Goal: Transaction & Acquisition: Obtain resource

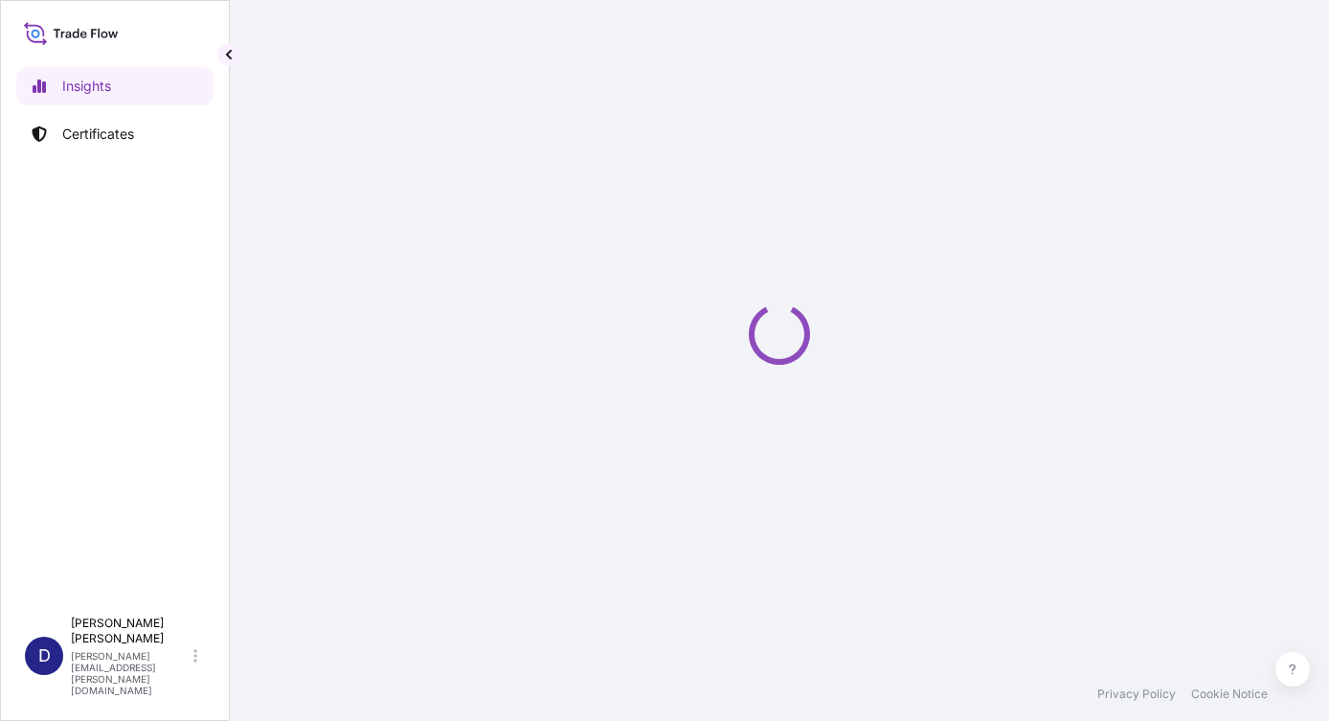
select select "2025"
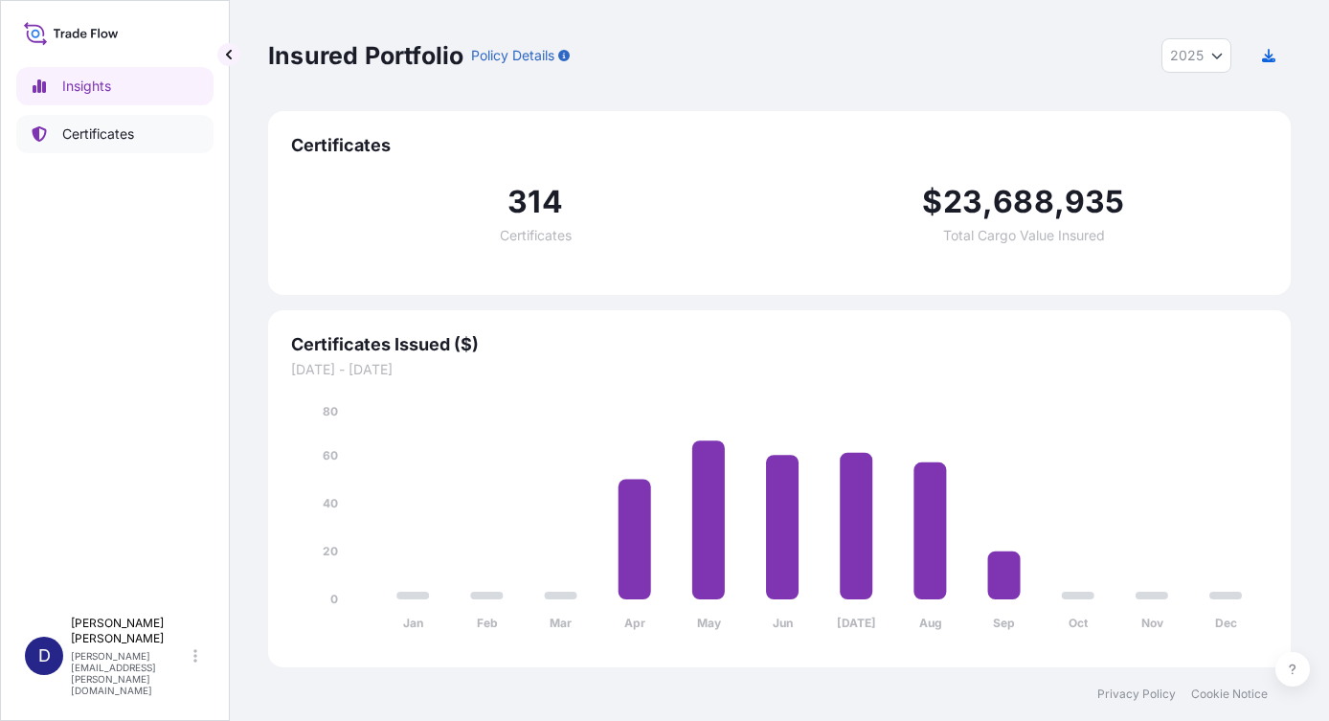
click at [109, 133] on p "Certificates" at bounding box center [98, 133] width 72 height 19
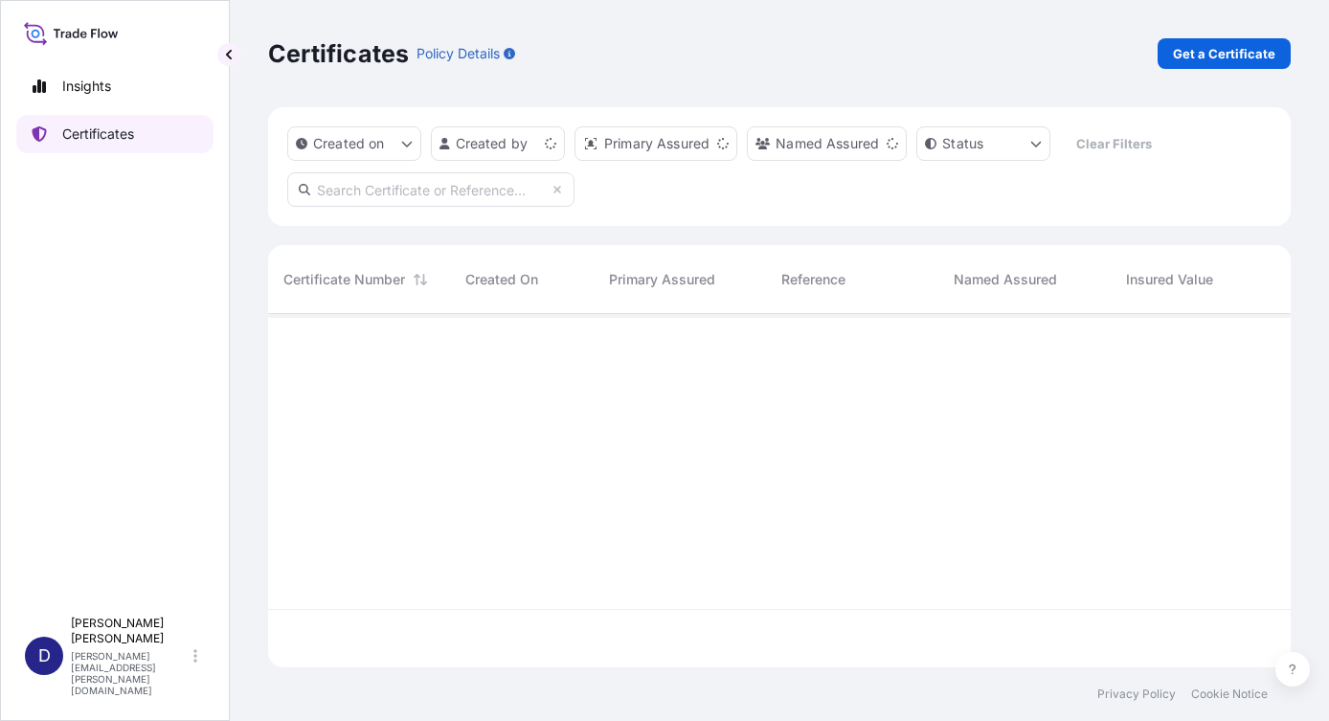
scroll to position [349, 1008]
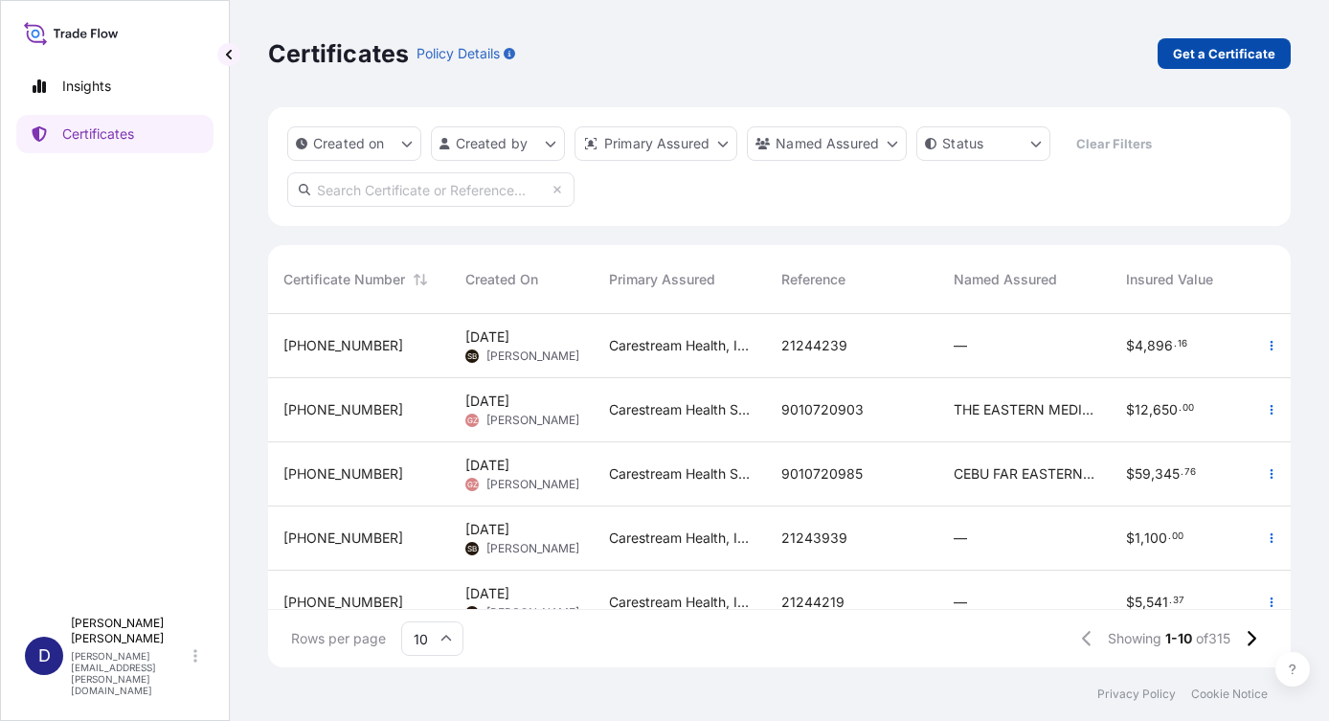
click at [1220, 56] on p "Get a Certificate" at bounding box center [1224, 53] width 102 height 19
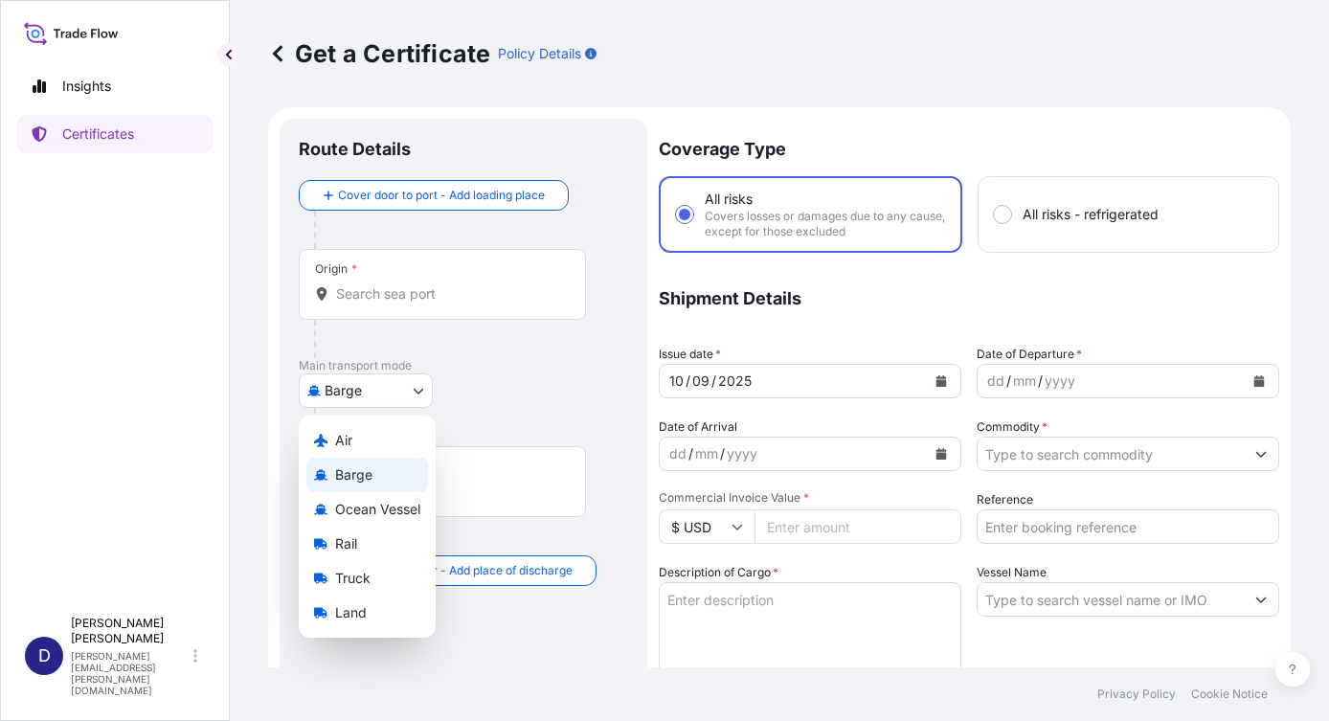
click at [415, 389] on body "Insights Certificates D [PERSON_NAME] [PERSON_NAME][EMAIL_ADDRESS][PERSON_NAME]…" at bounding box center [664, 360] width 1329 height 721
click at [373, 440] on div "Air" at bounding box center [367, 440] width 122 height 34
select select "Air"
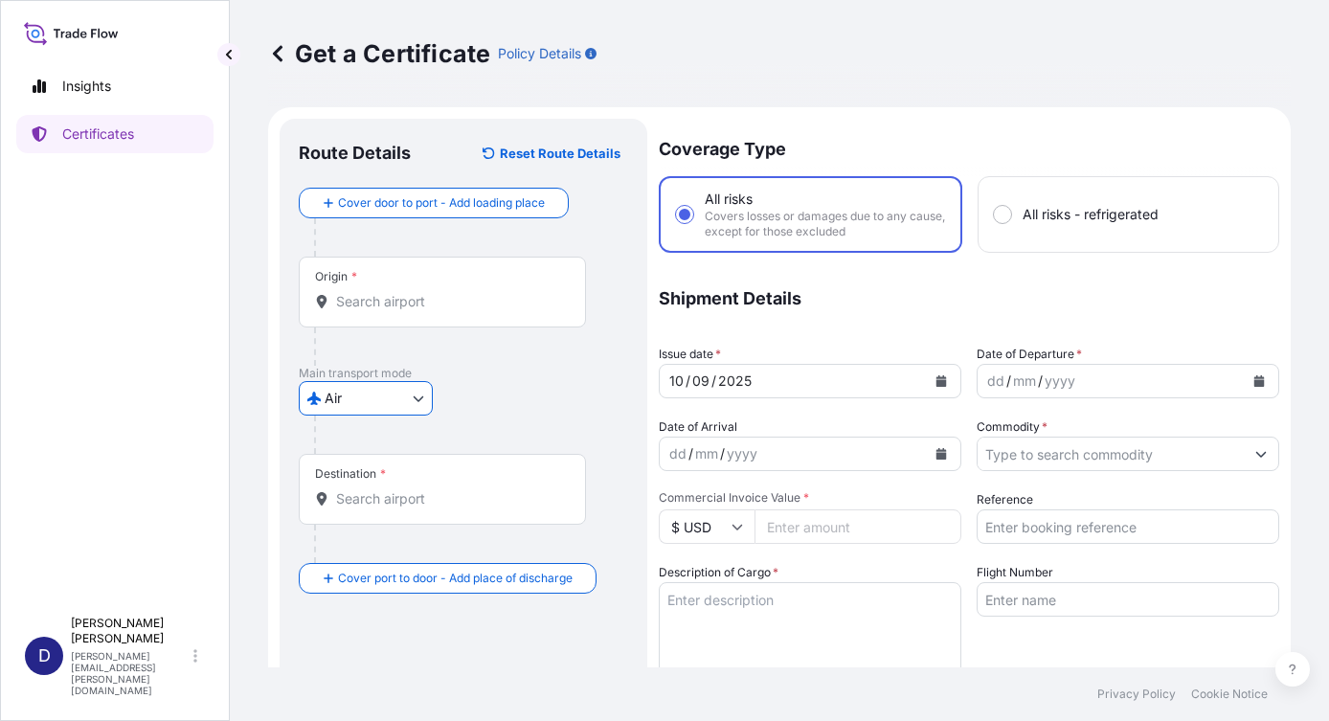
click at [371, 278] on div "Origin *" at bounding box center [442, 292] width 287 height 71
click at [371, 292] on input "Origin *" at bounding box center [449, 301] width 226 height 19
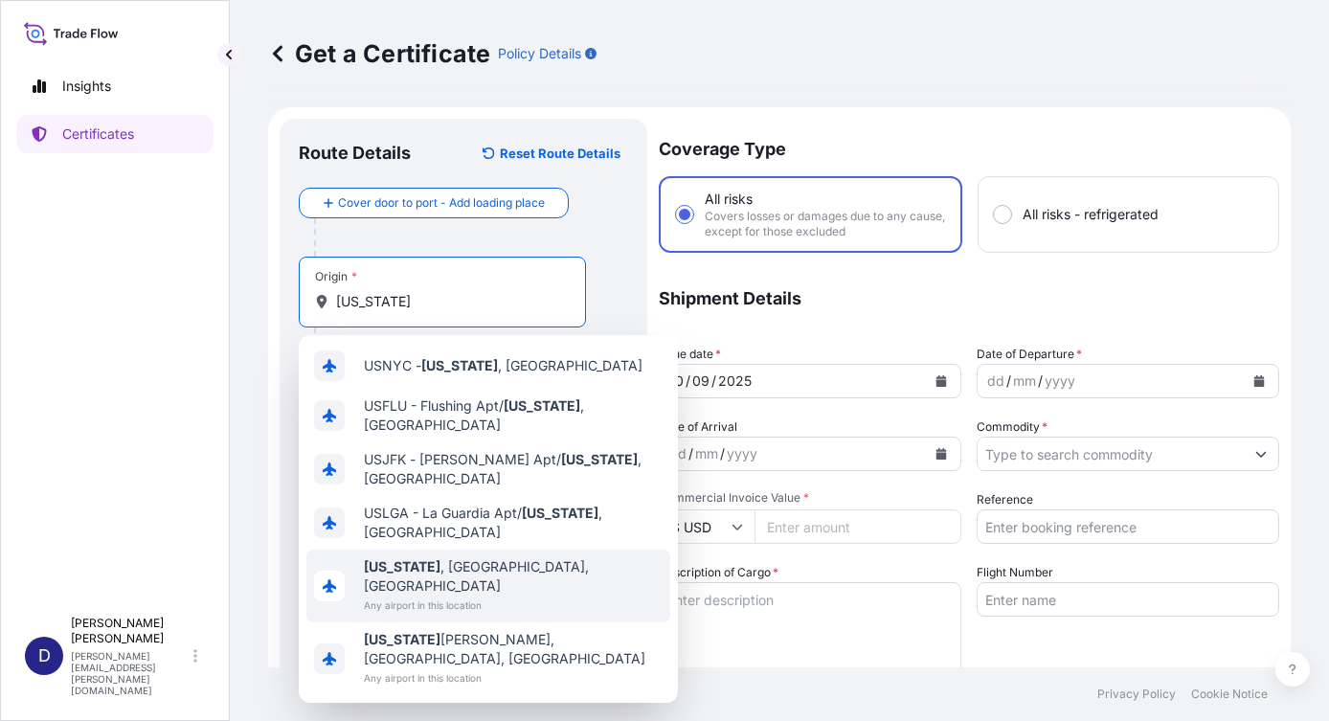
click at [448, 595] on span "Any airport in this location" at bounding box center [513, 604] width 299 height 19
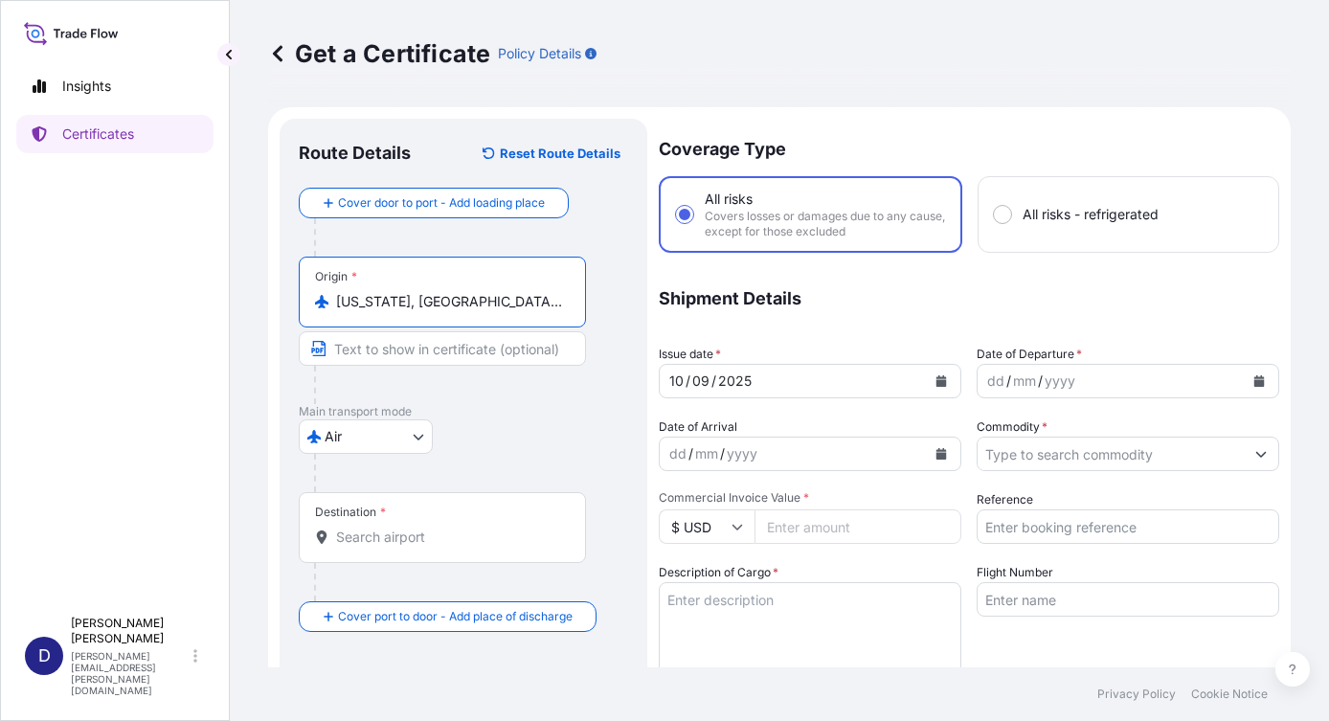
type input "[US_STATE], [GEOGRAPHIC_DATA], [GEOGRAPHIC_DATA]"
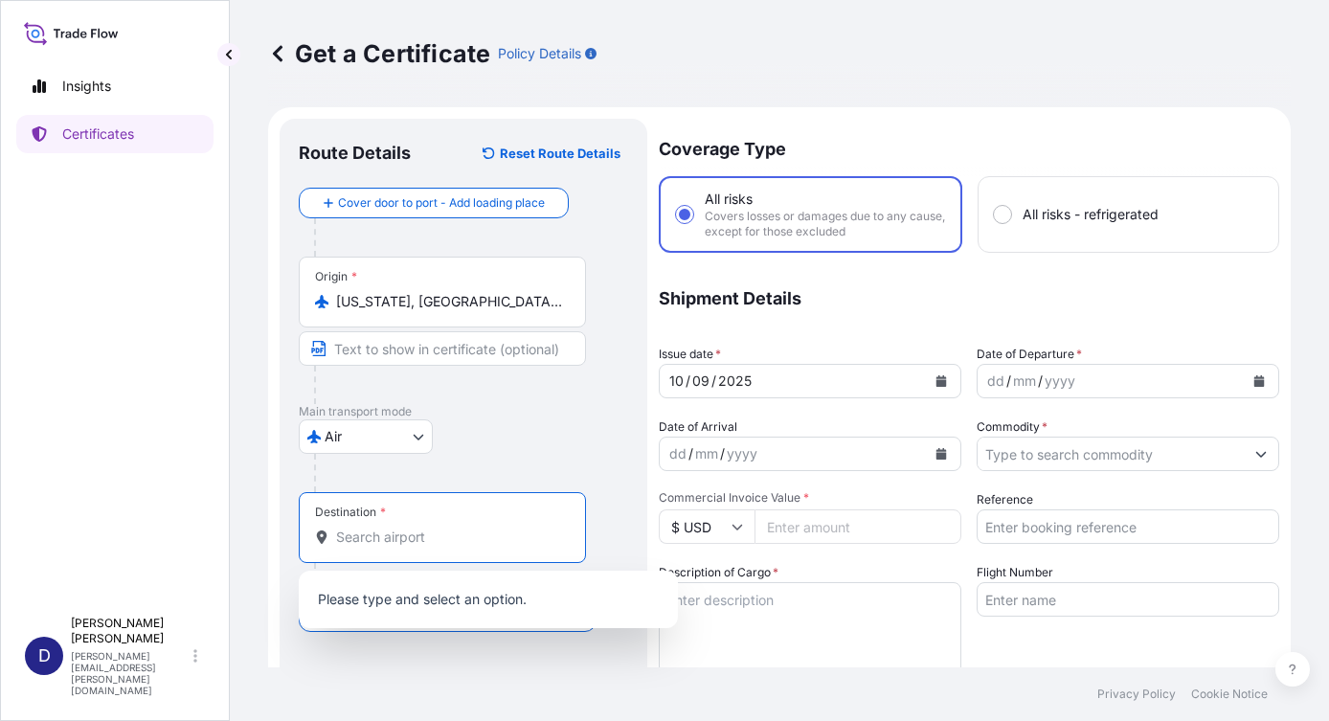
click at [382, 536] on input "Destination *" at bounding box center [449, 536] width 226 height 19
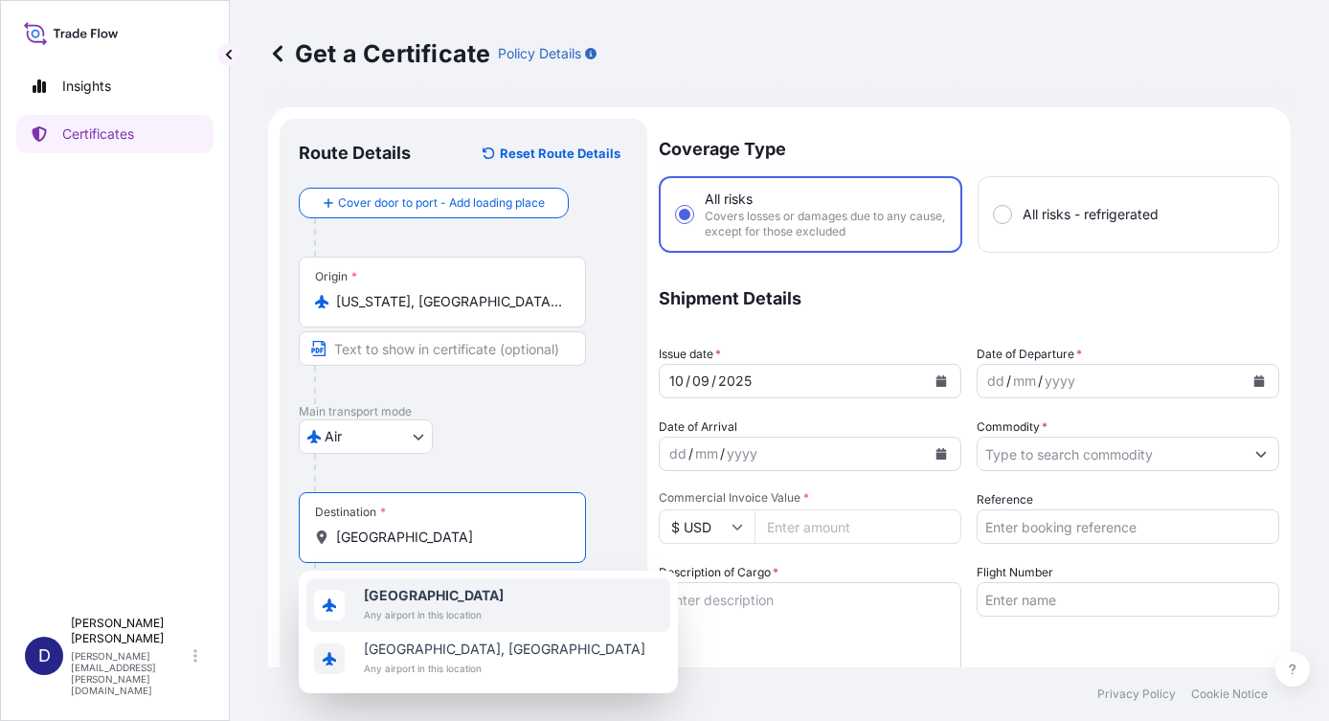
click at [426, 601] on b "[GEOGRAPHIC_DATA]" at bounding box center [434, 595] width 140 height 16
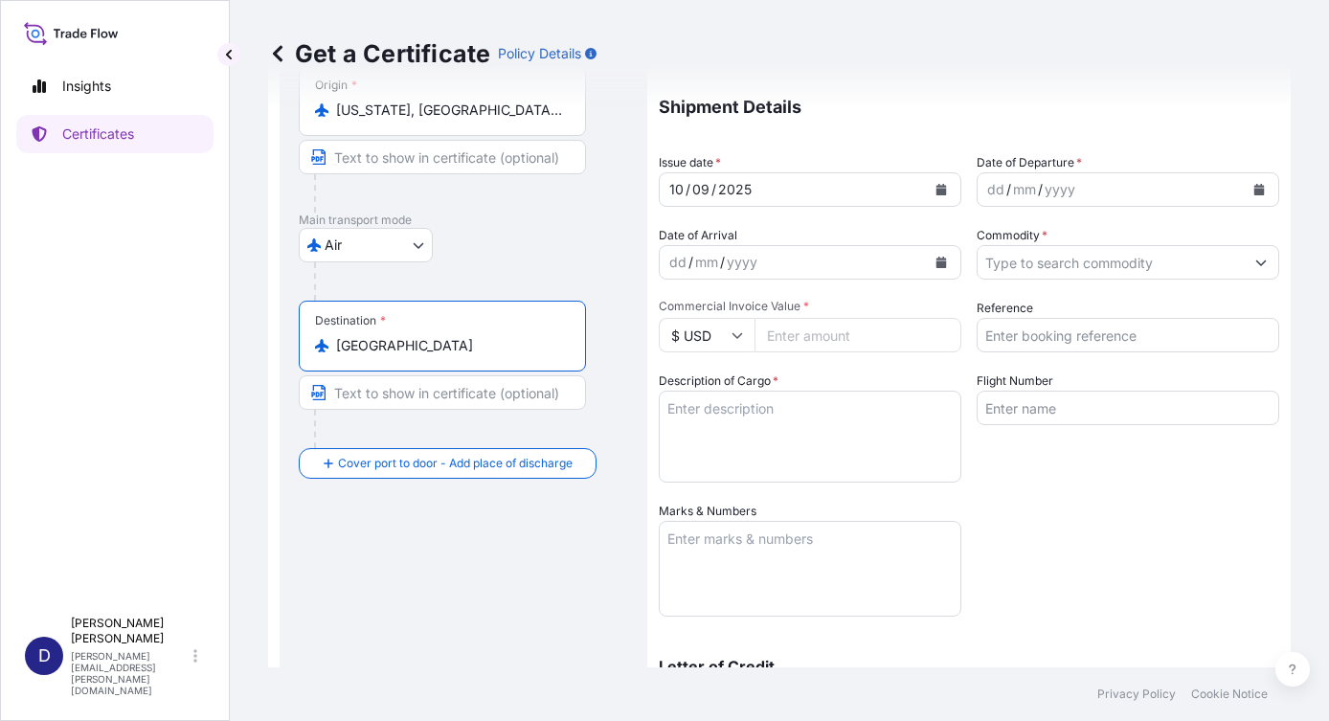
scroll to position [96, 0]
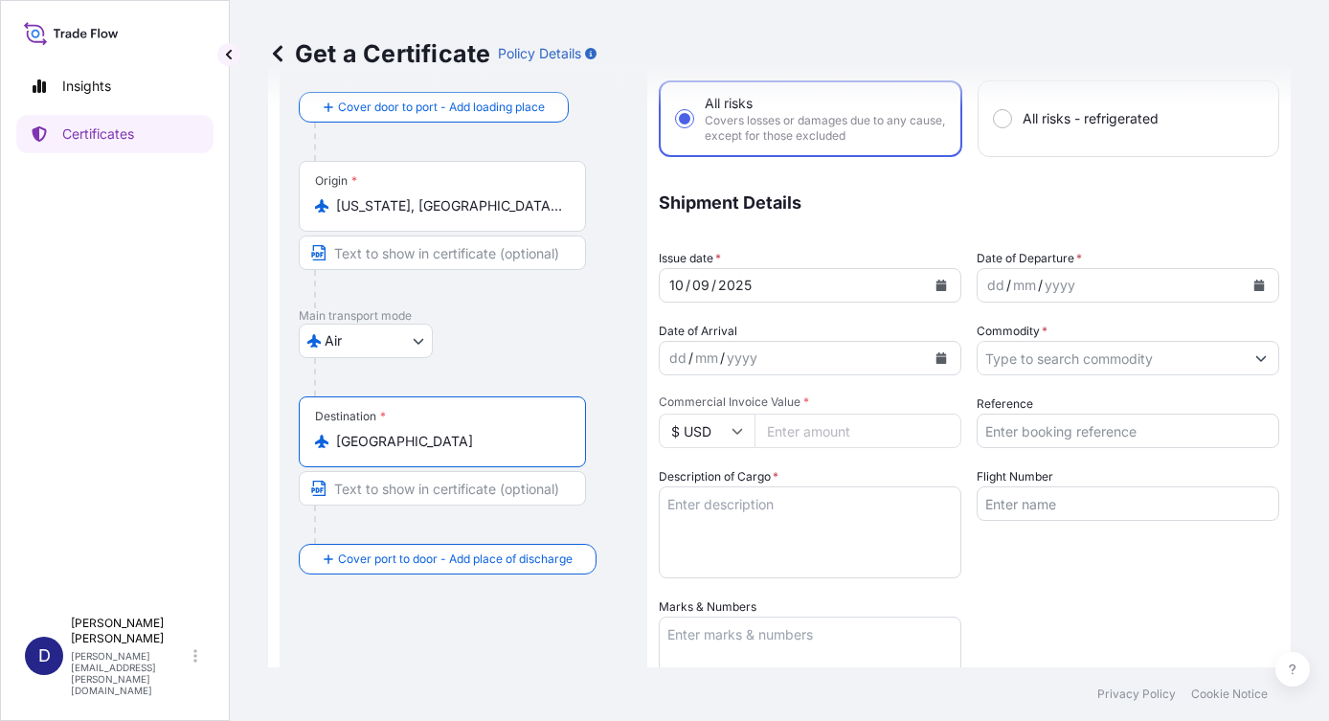
type input "[GEOGRAPHIC_DATA]"
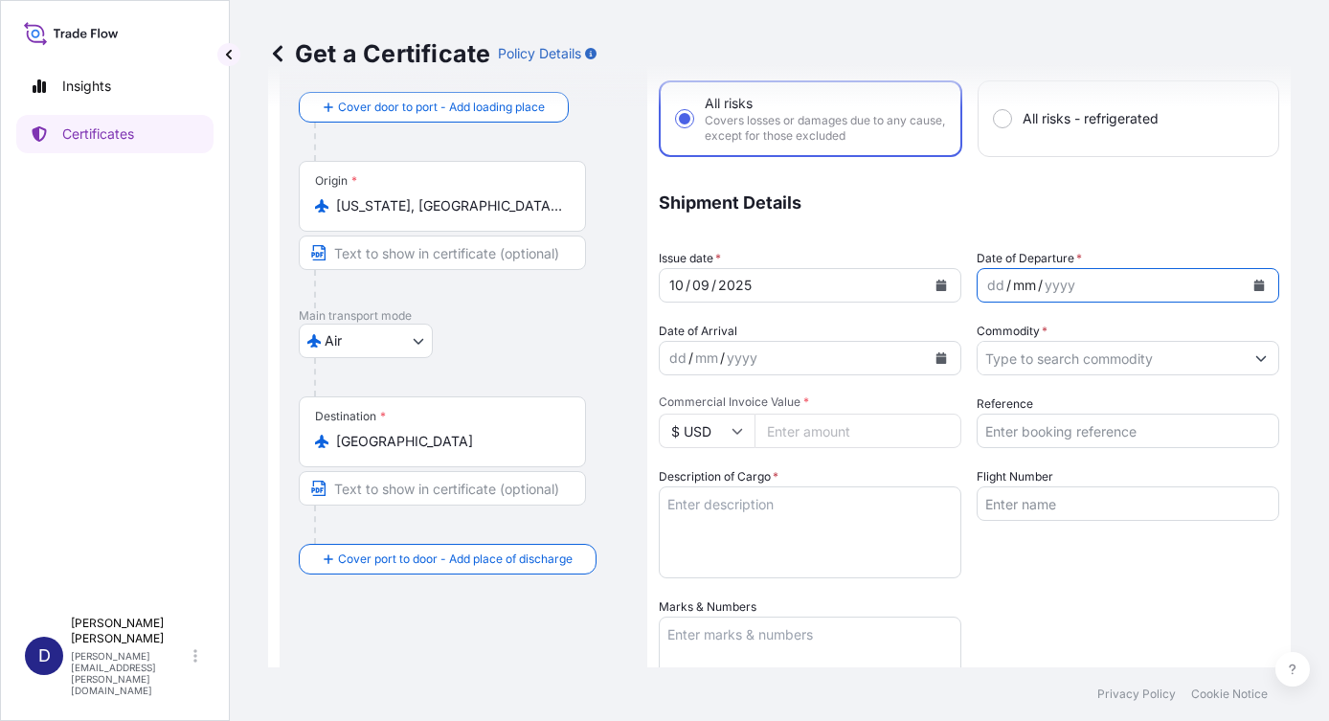
click at [1011, 283] on div "mm" at bounding box center [1024, 285] width 27 height 23
click at [1254, 288] on icon "Calendar" at bounding box center [1259, 284] width 11 height 11
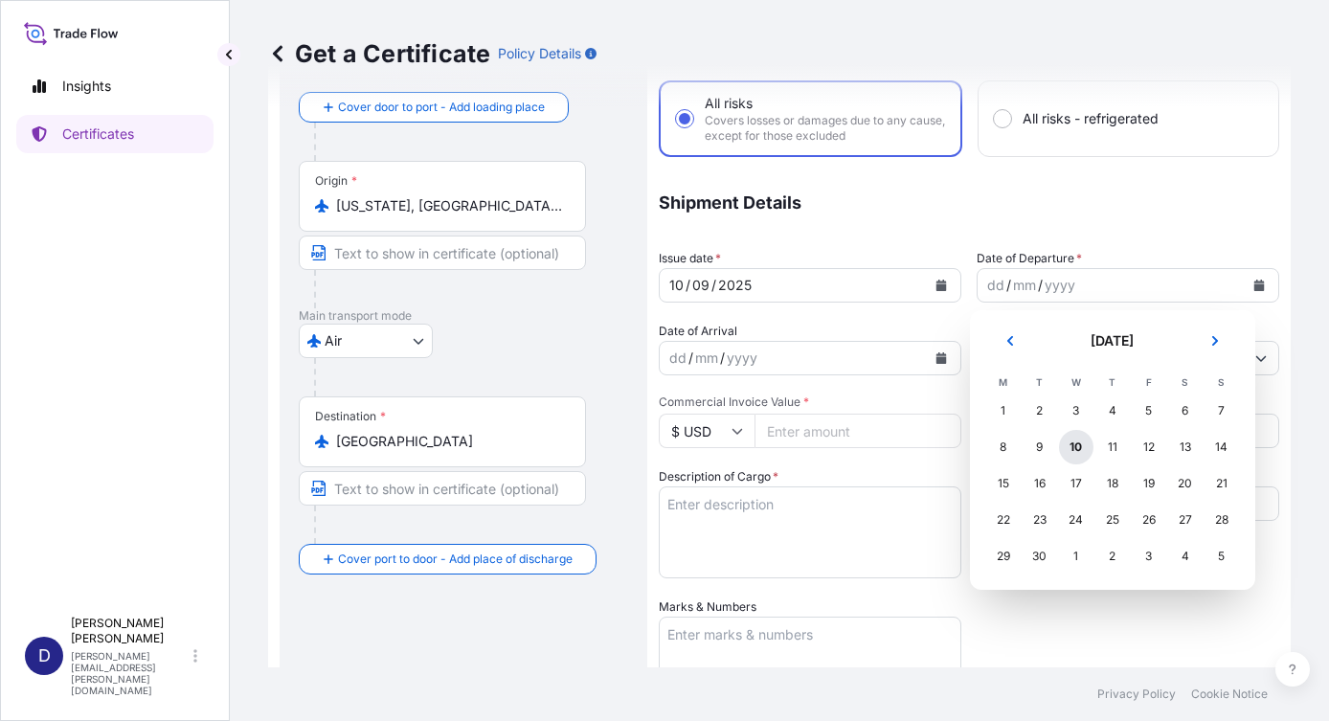
click at [1074, 450] on div "10" at bounding box center [1076, 447] width 34 height 34
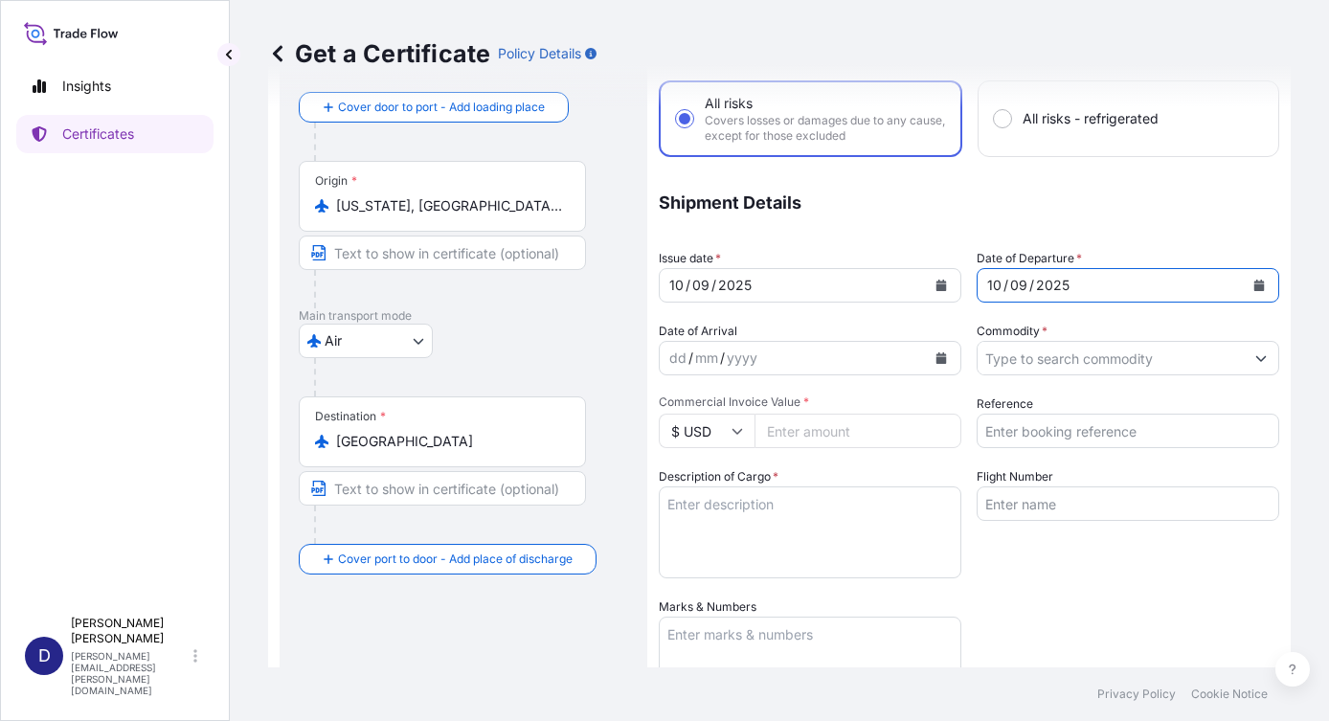
click at [935, 356] on icon "Calendar" at bounding box center [940, 357] width 11 height 11
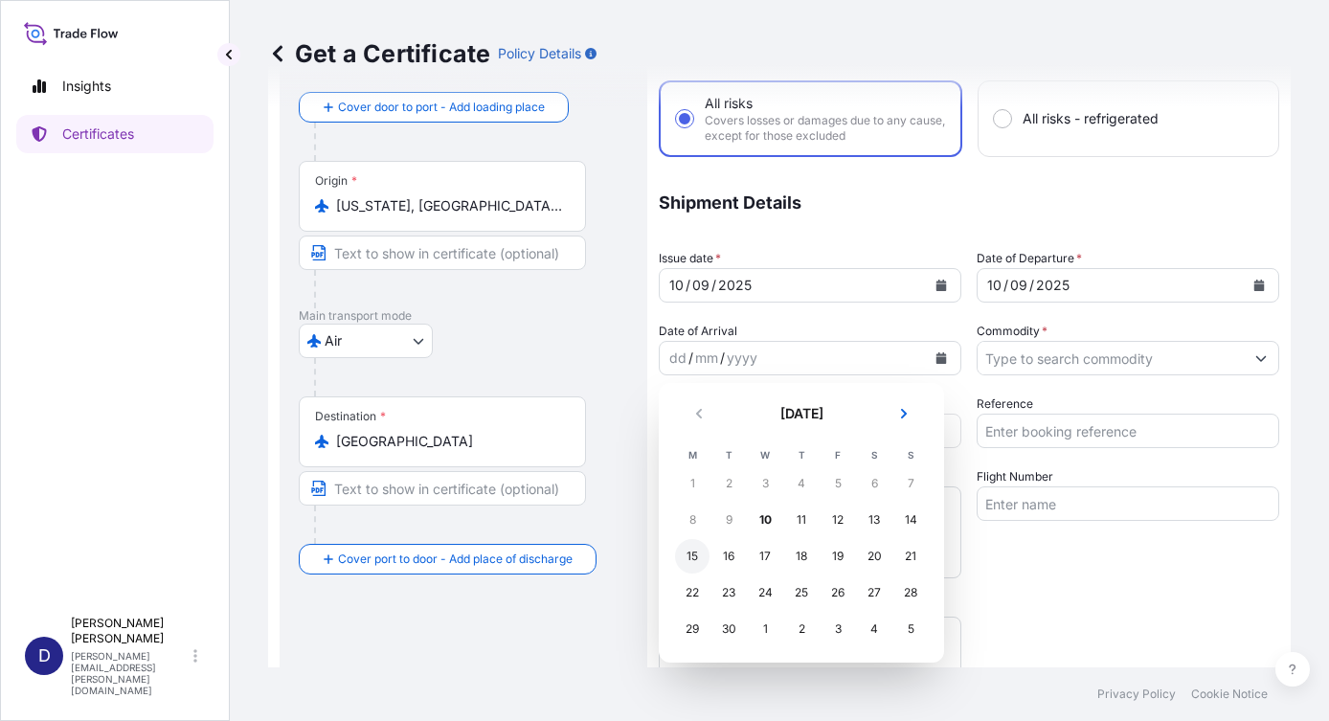
click at [699, 557] on div "15" at bounding box center [692, 556] width 34 height 34
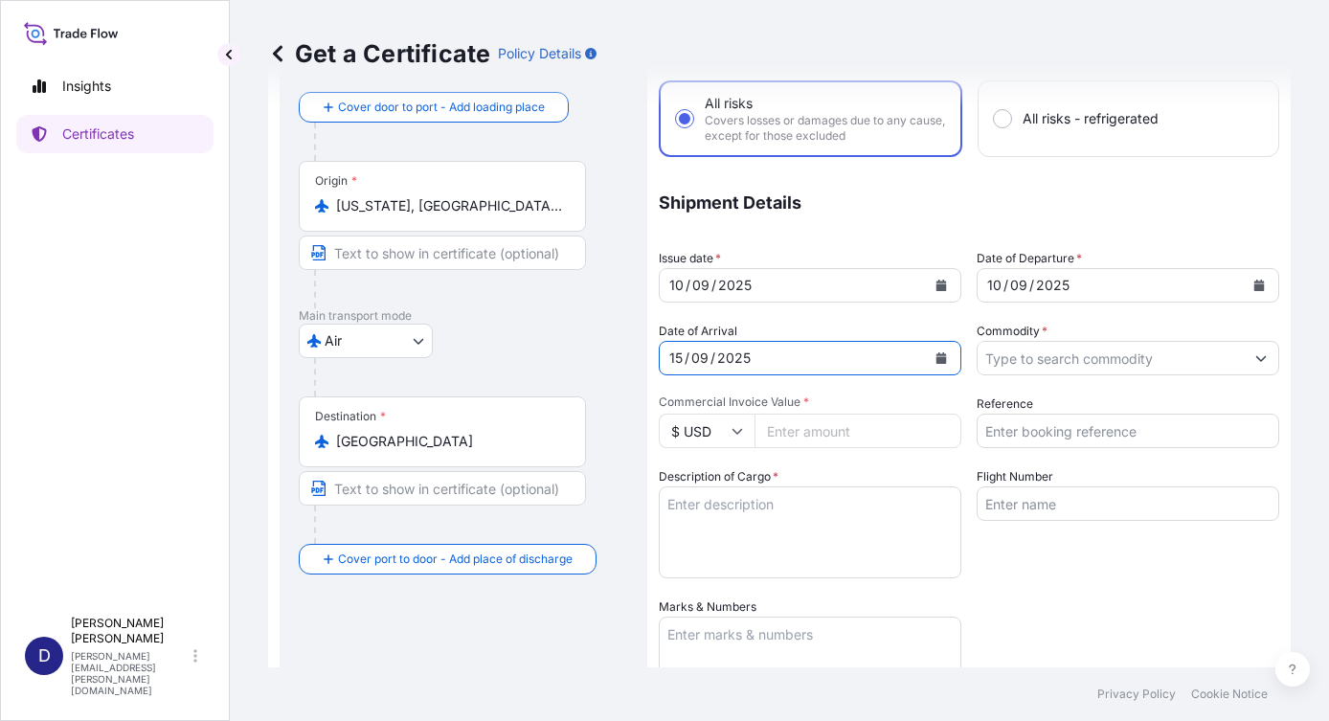
click at [872, 433] on input "Commercial Invoice Value *" at bounding box center [857, 430] width 207 height 34
type input "149.32"
click at [857, 459] on div "Coverage Type All risks Covers losses or damages due to any cause, except for t…" at bounding box center [969, 519] width 620 height 993
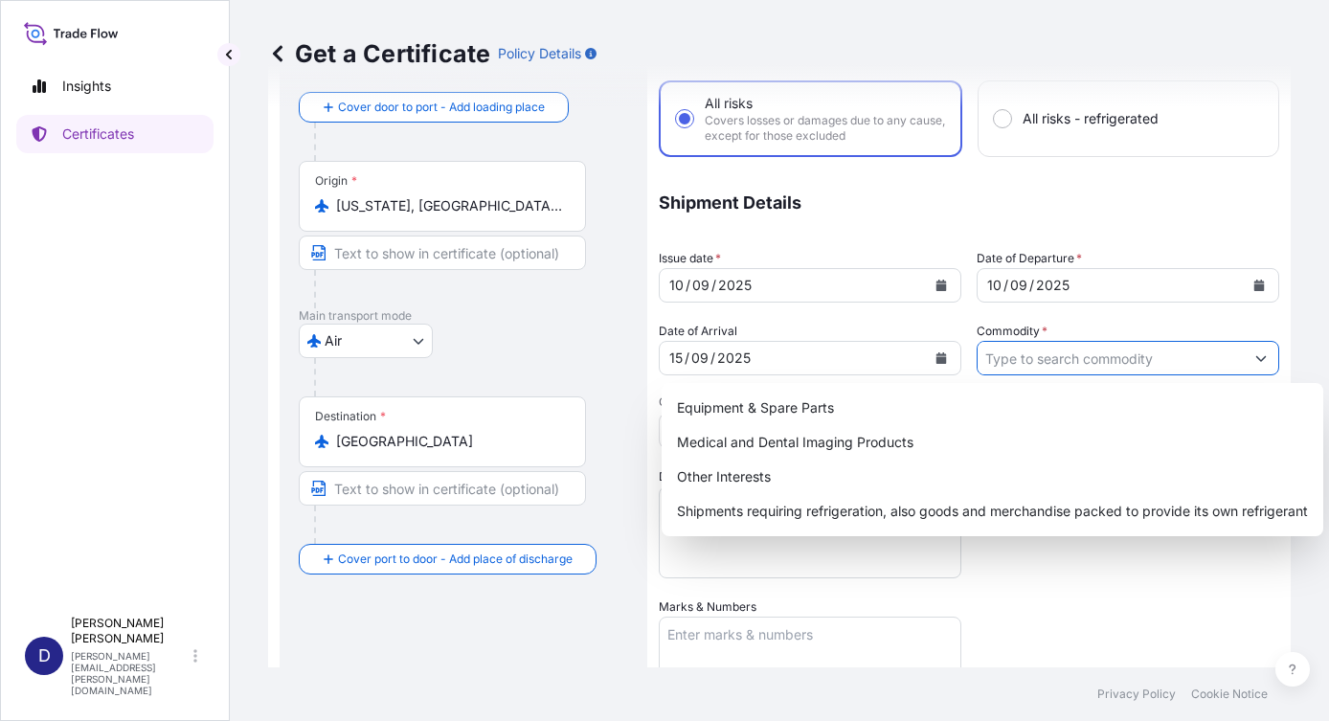
click at [1255, 355] on icon "Show suggestions" at bounding box center [1260, 357] width 11 height 11
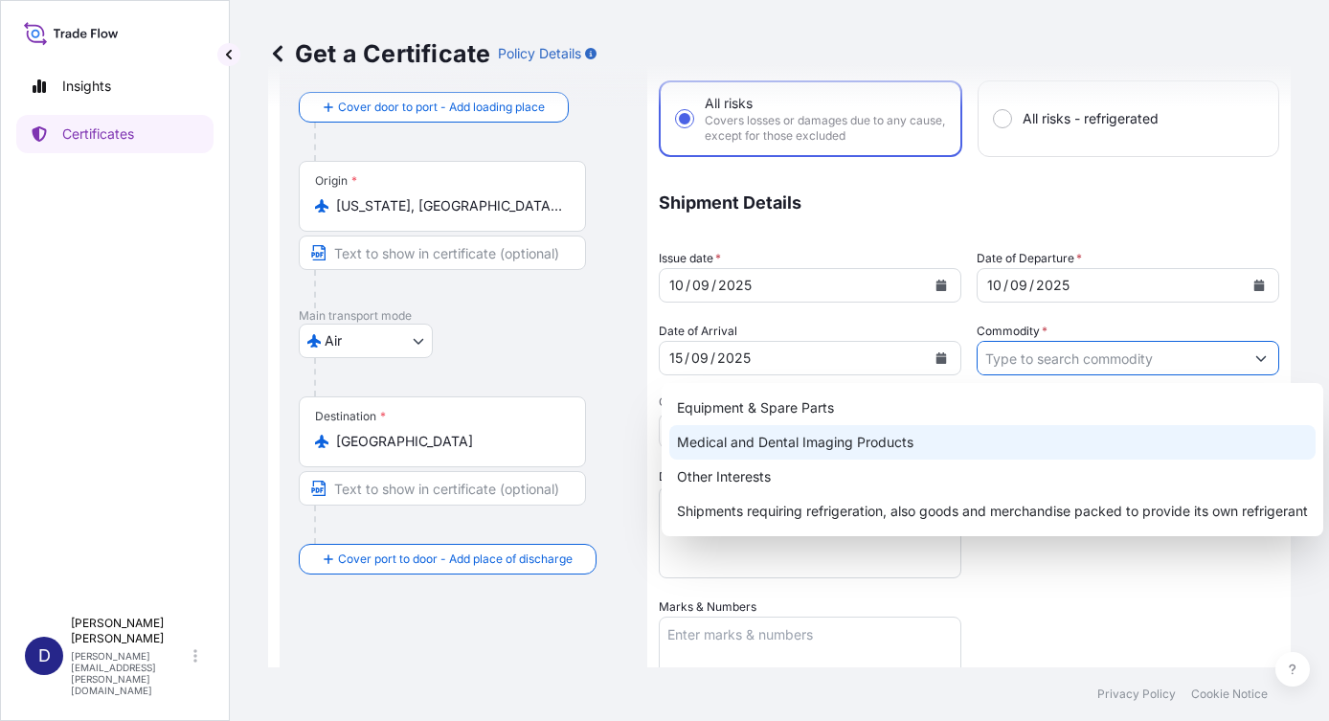
click at [808, 444] on div "Medical and Dental Imaging Products" at bounding box center [992, 442] width 646 height 34
type input "Medical and Dental Imaging Products"
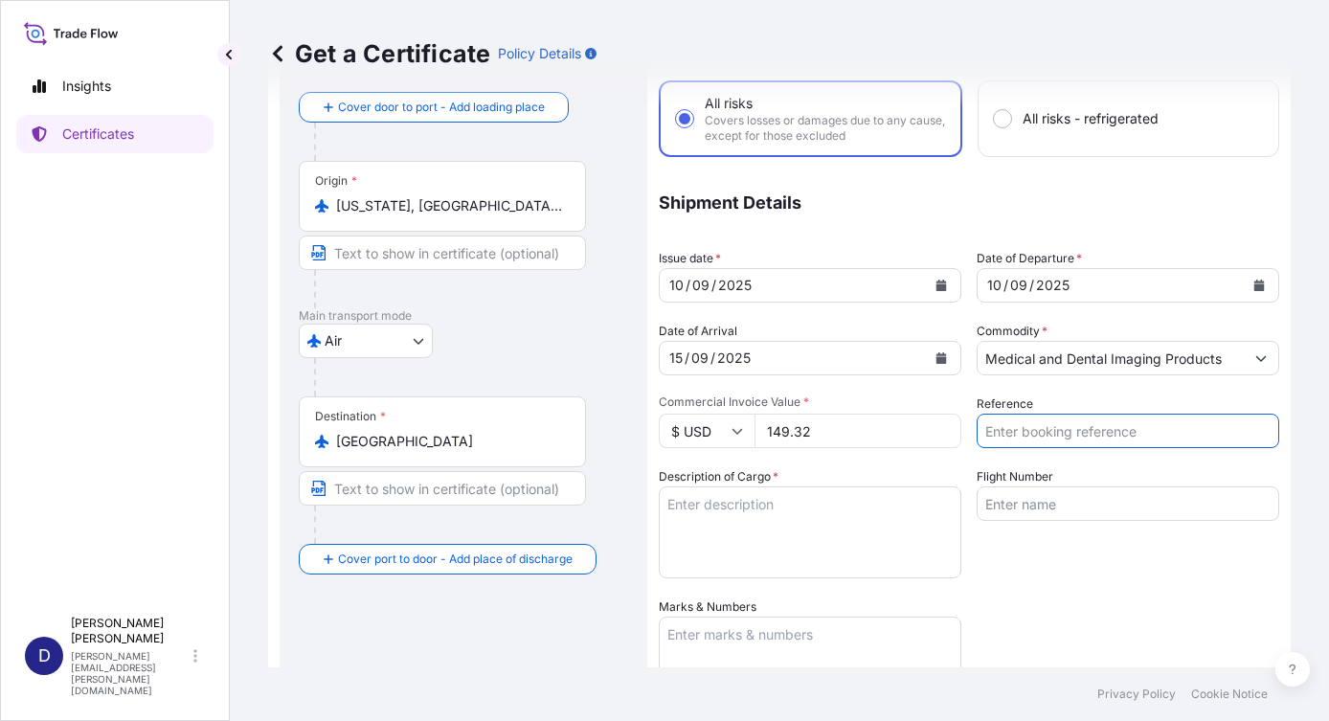
click at [1046, 416] on input "Reference" at bounding box center [1127, 430] width 302 height 34
type input "21244262"
click at [1008, 501] on input "Flight Number" at bounding box center [1127, 503] width 302 height 34
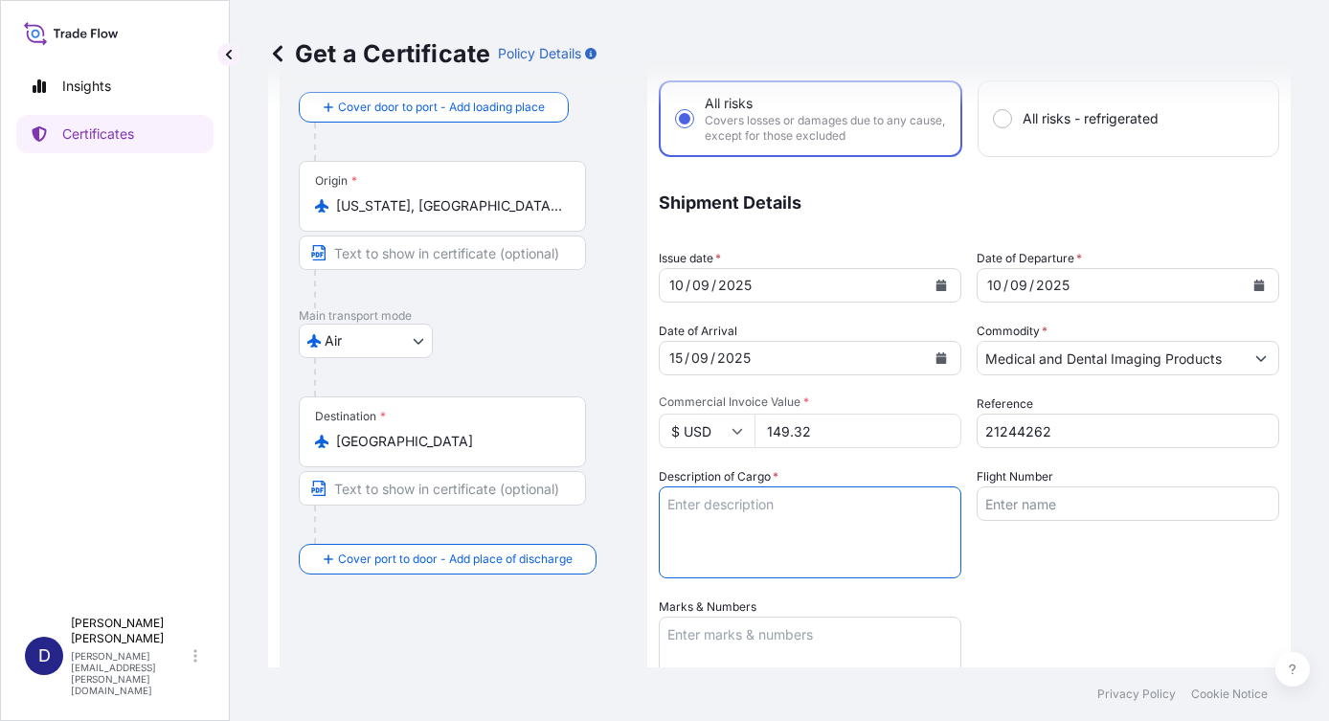
click at [739, 513] on textarea "Description of Cargo *" at bounding box center [810, 532] width 302 height 92
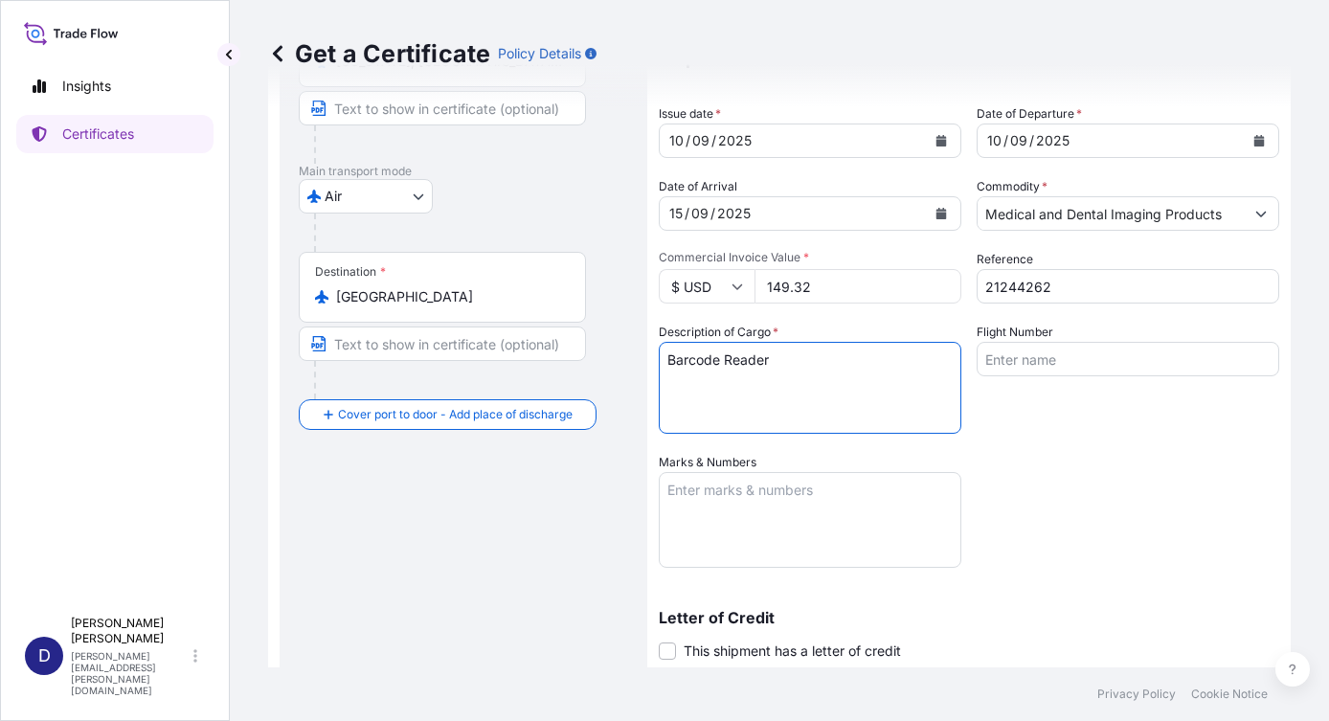
scroll to position [287, 0]
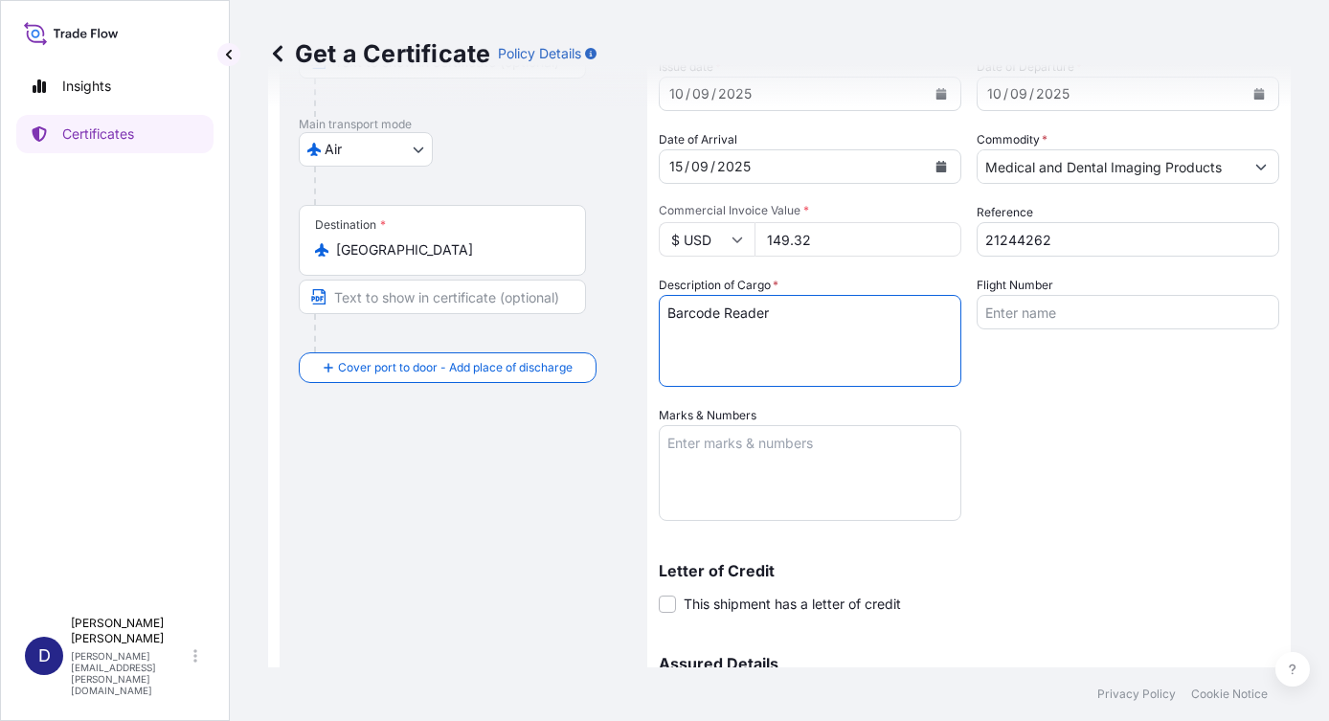
type textarea "Barcode Reader"
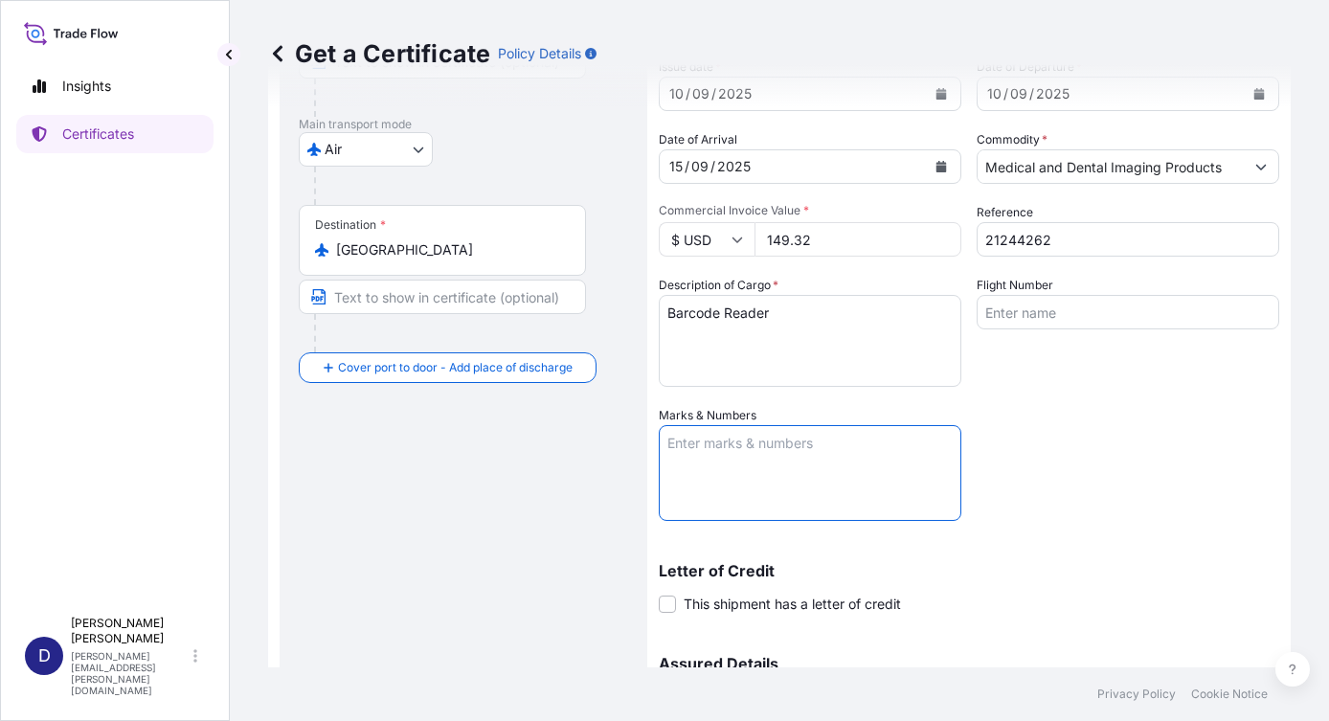
click at [706, 449] on textarea "Marks & Numbers" at bounding box center [810, 473] width 302 height 96
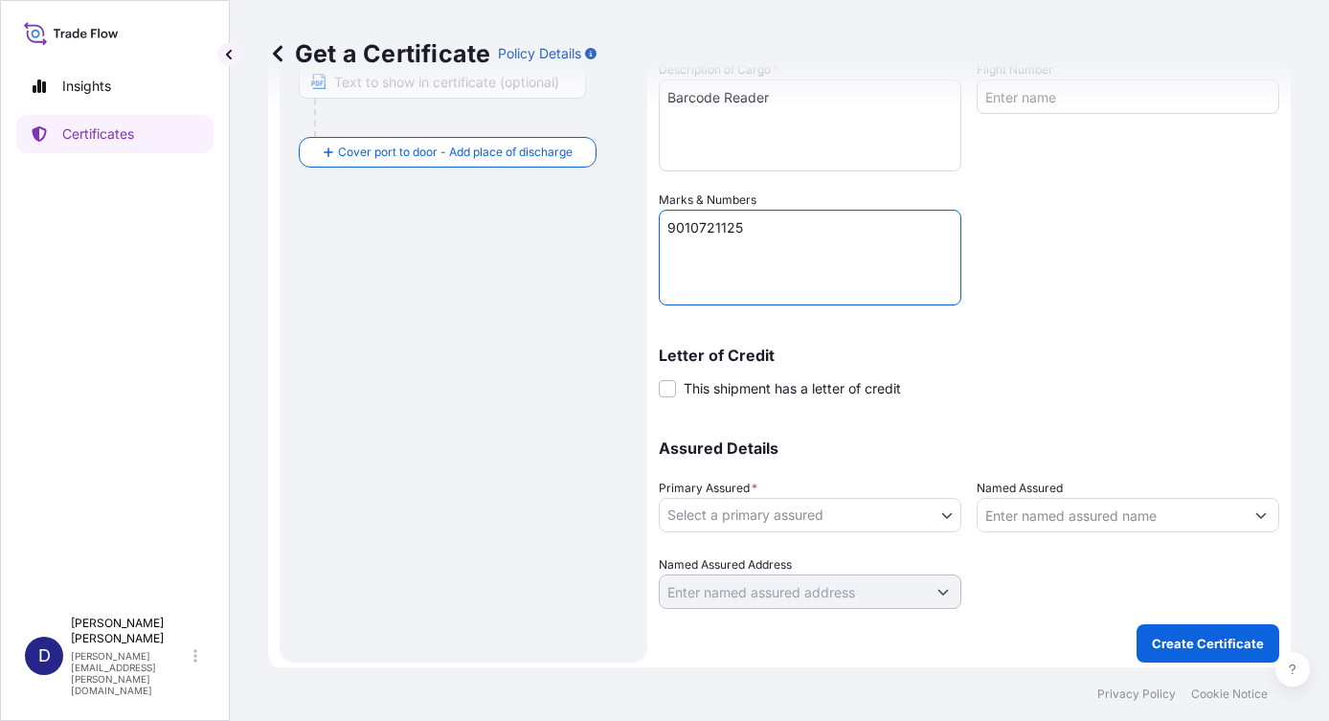
scroll to position [509, 0]
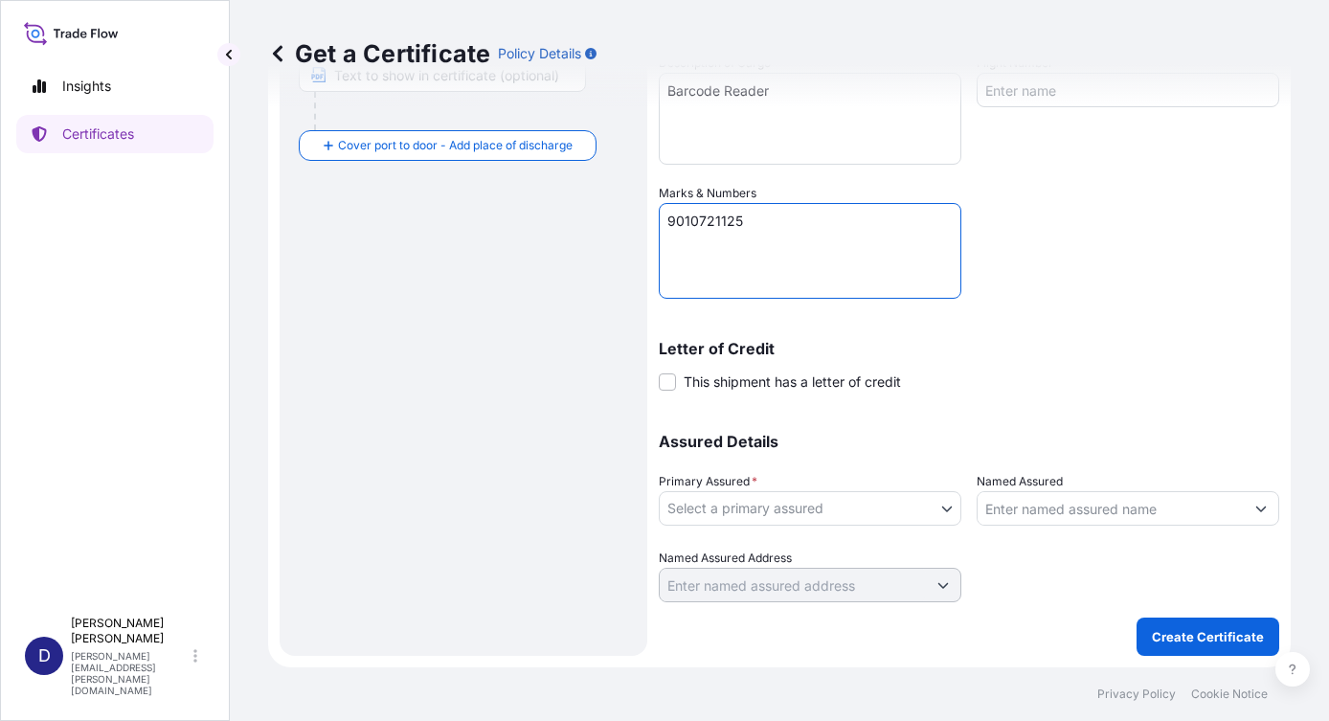
type textarea "9010721125"
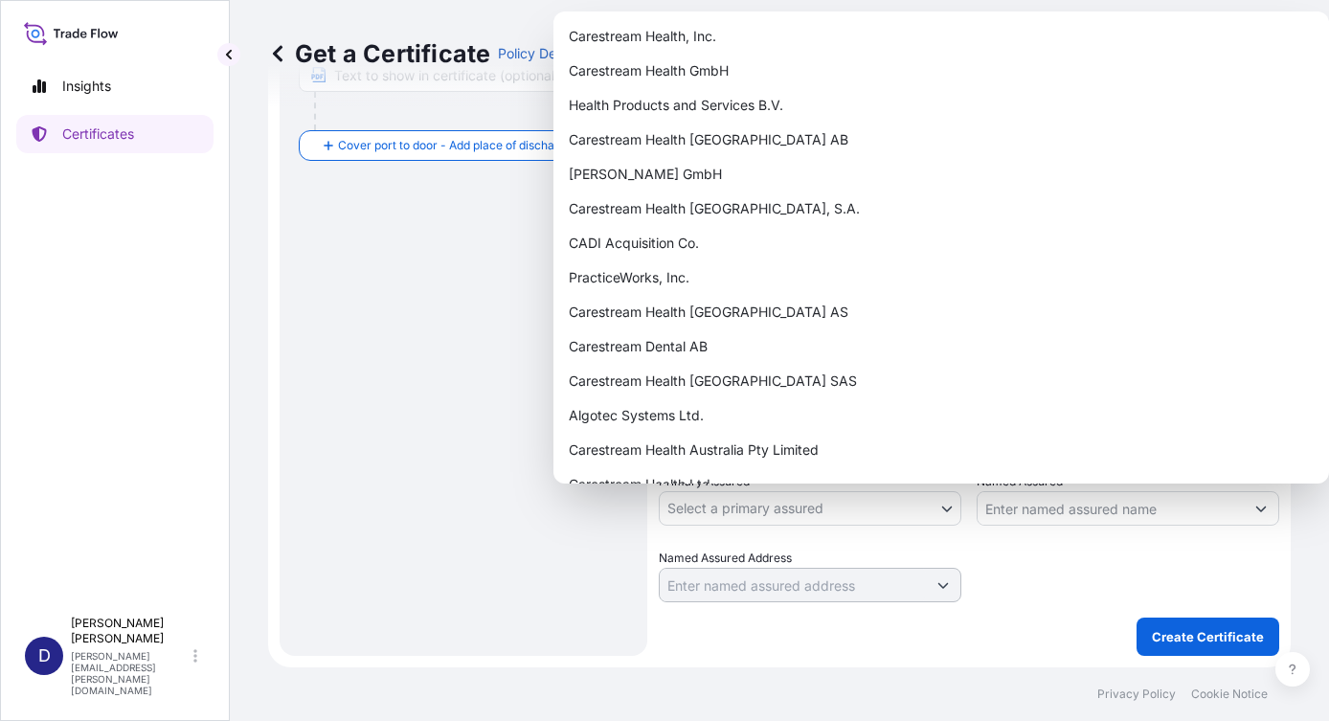
click at [938, 512] on body "Insights Certificates D [PERSON_NAME] [PERSON_NAME][EMAIL_ADDRESS][PERSON_NAME]…" at bounding box center [664, 360] width 1329 height 721
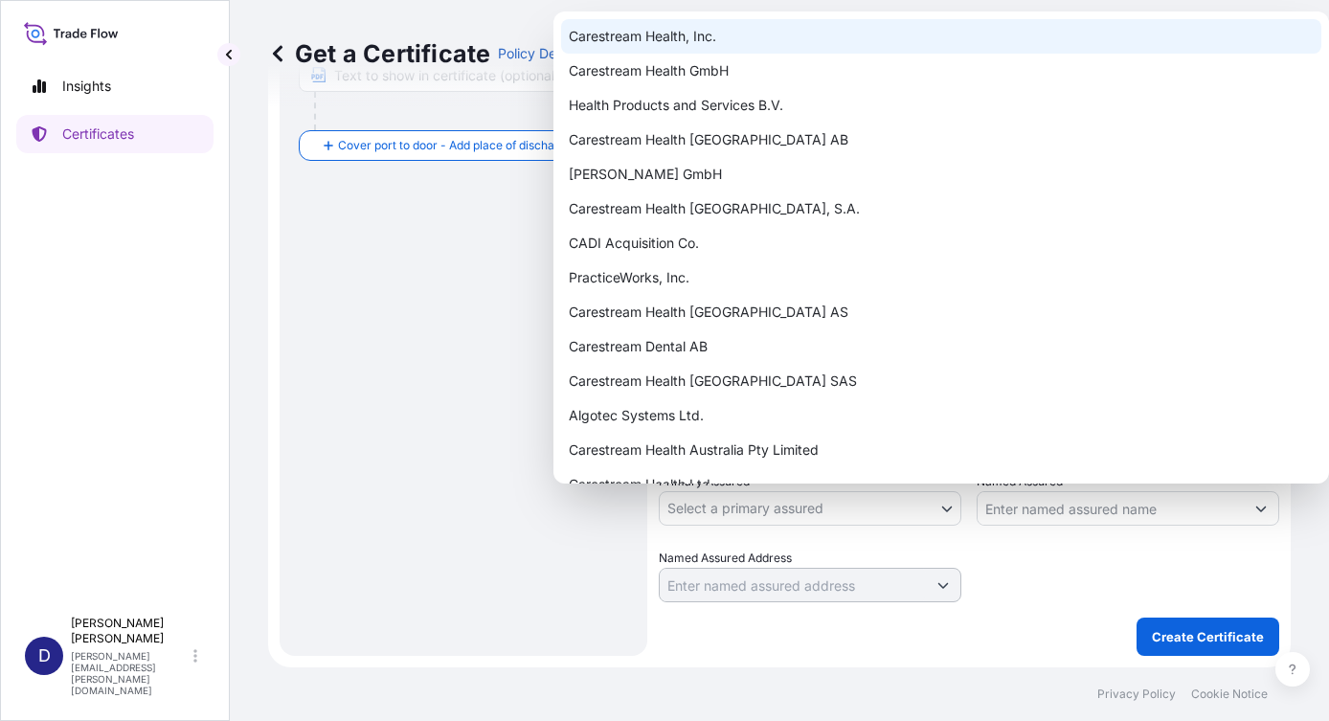
click at [677, 39] on div "Carestream Health, Inc." at bounding box center [941, 36] width 760 height 34
select select "32008"
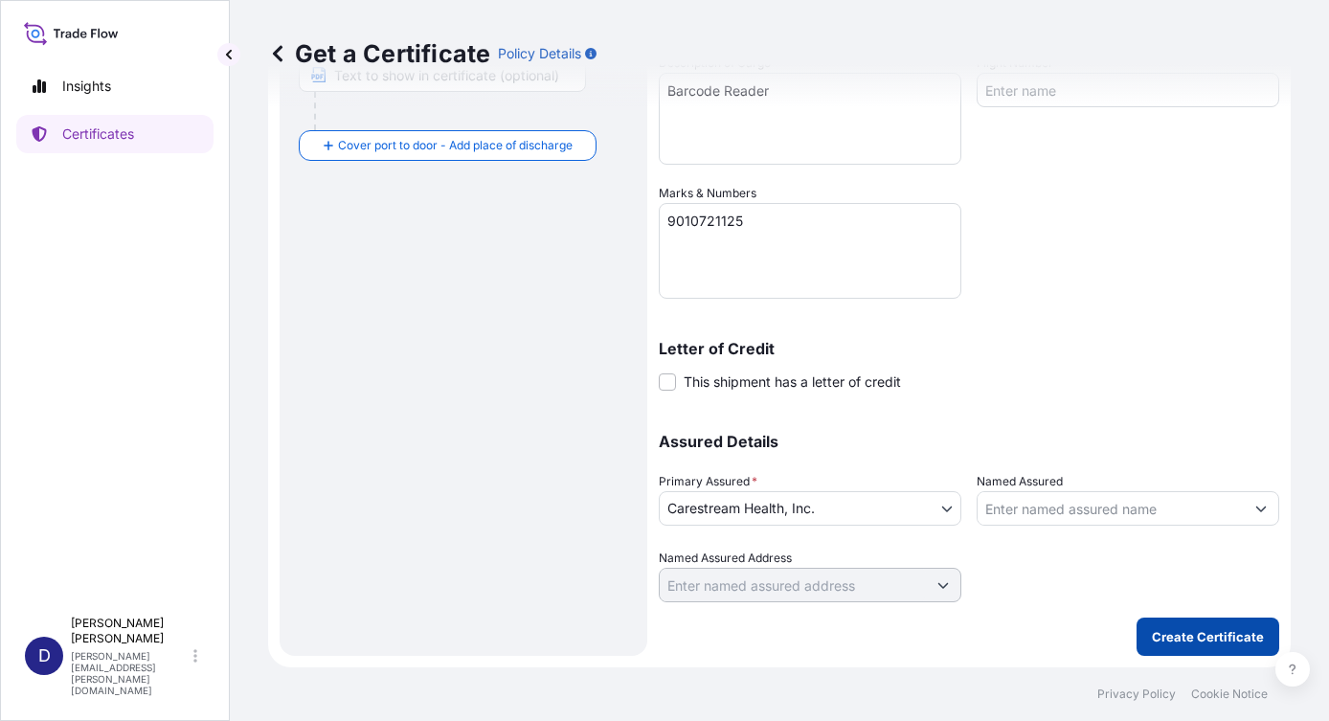
click at [1195, 637] on p "Create Certificate" at bounding box center [1207, 636] width 112 height 19
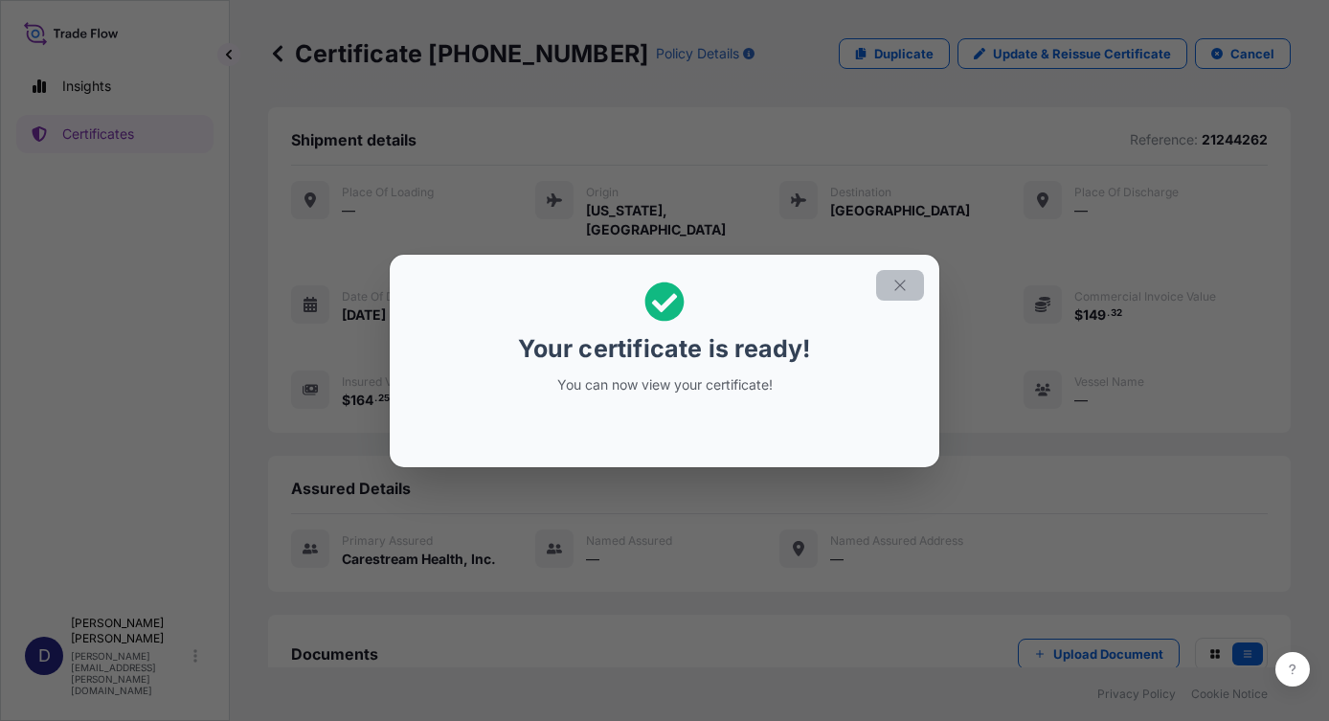
click at [904, 283] on icon "button" at bounding box center [899, 285] width 17 height 17
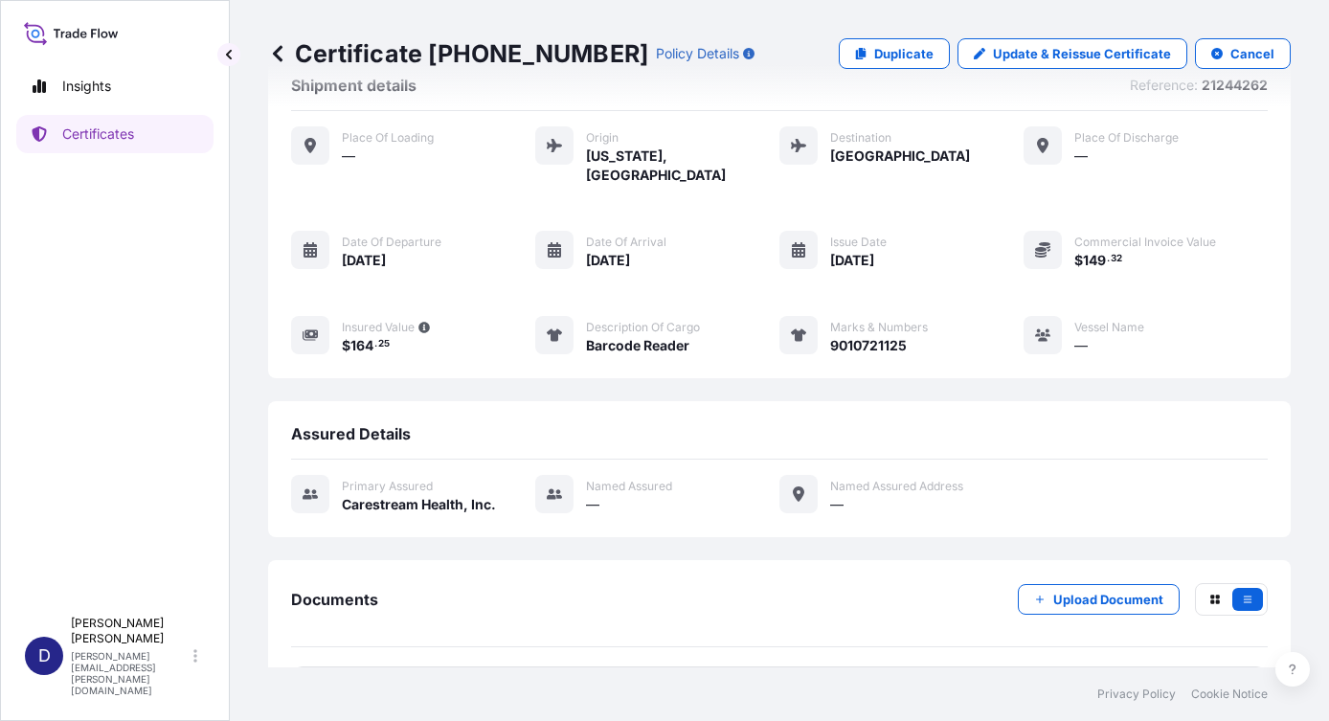
scroll to position [107, 0]
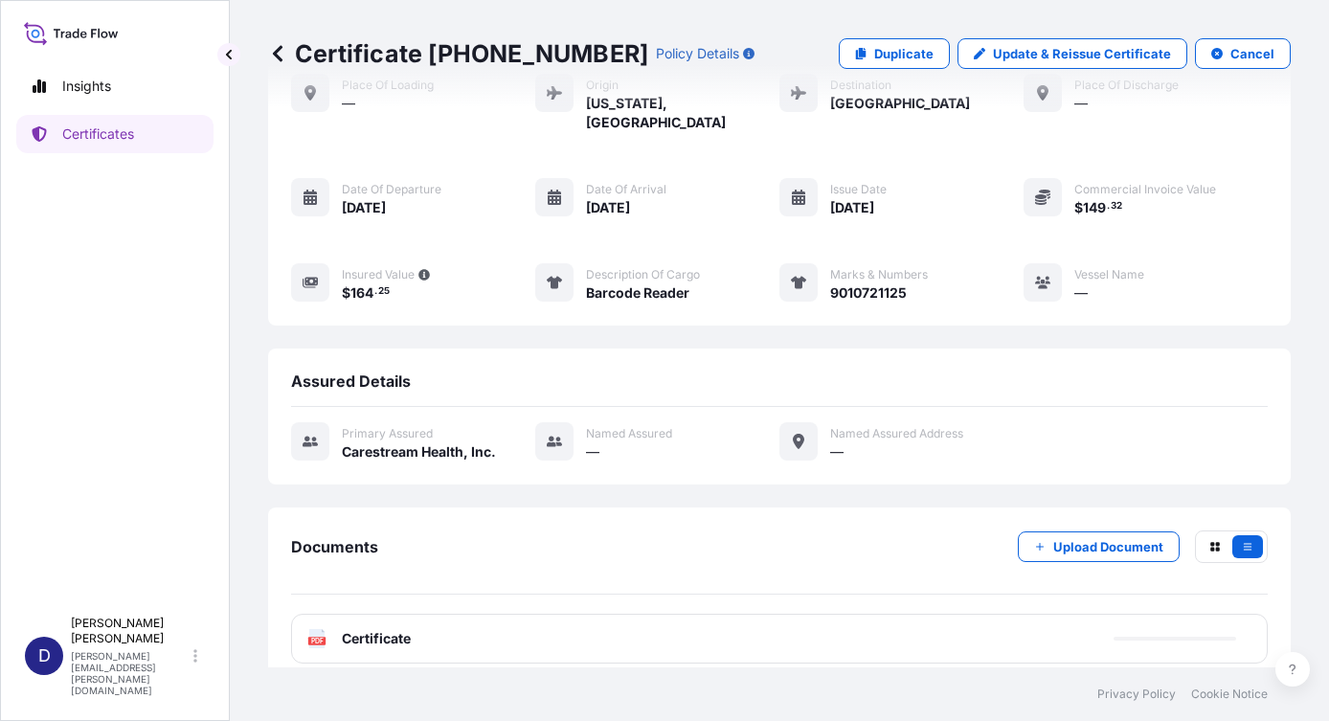
click at [418, 619] on div "PDF Certificate" at bounding box center [779, 639] width 976 height 50
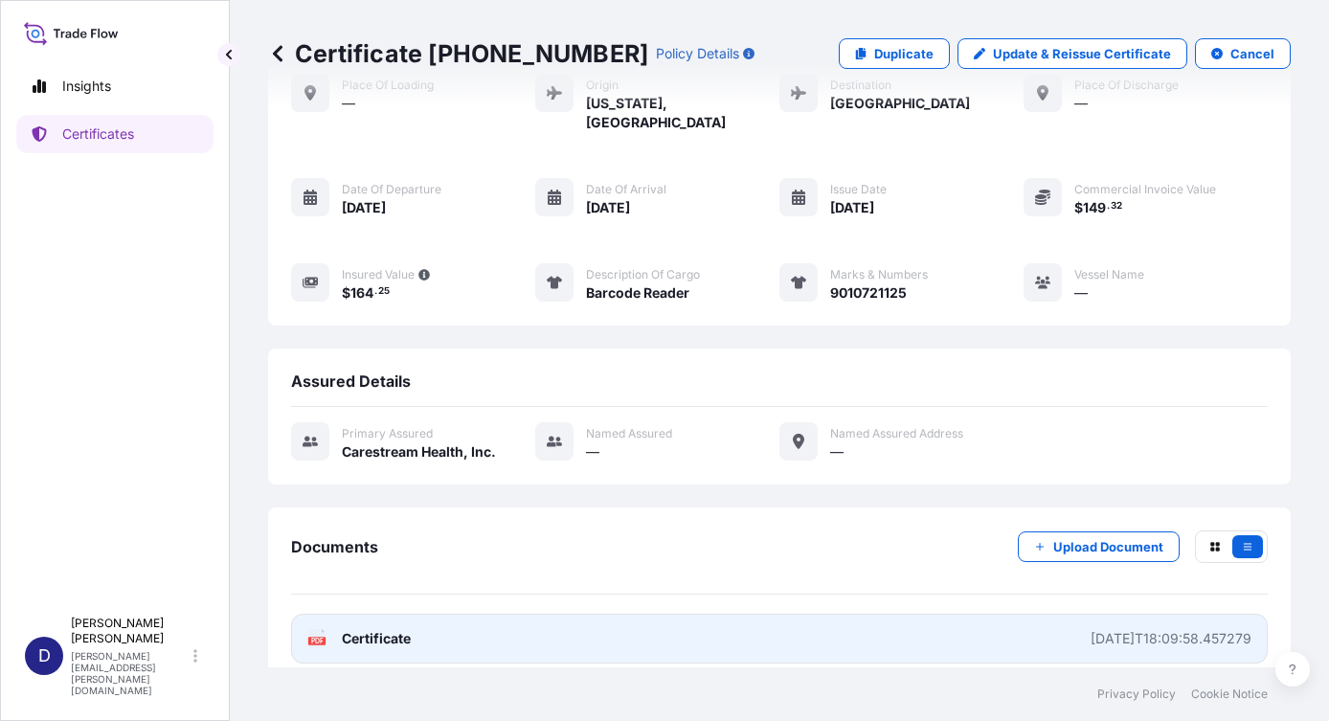
click at [391, 629] on span "Certificate" at bounding box center [376, 638] width 69 height 19
